Goal: Navigation & Orientation: Find specific page/section

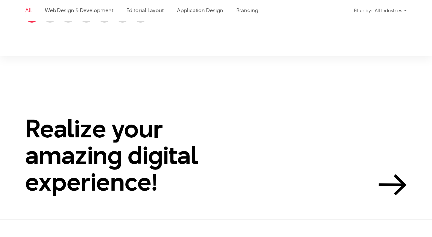
scroll to position [1123, 0]
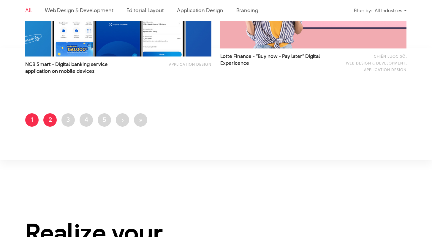
click at [53, 122] on link "Page 2" at bounding box center [49, 119] width 13 height 13
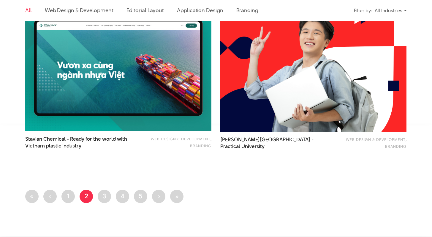
scroll to position [1044, 0]
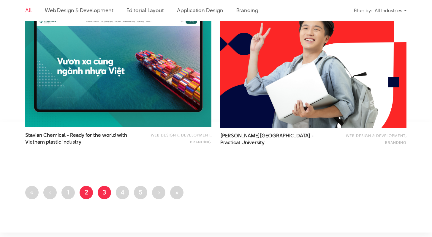
click at [103, 191] on link "Page 3" at bounding box center [104, 192] width 13 height 13
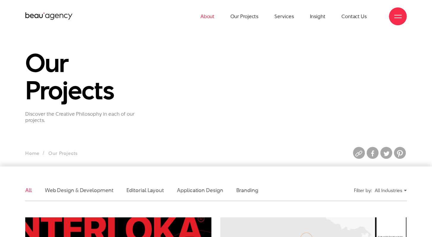
click at [205, 17] on link "About" at bounding box center [208, 16] width 14 height 33
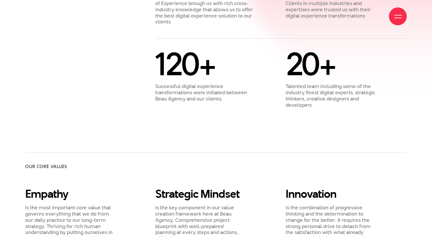
scroll to position [447, 0]
